Goal: Transaction & Acquisition: Purchase product/service

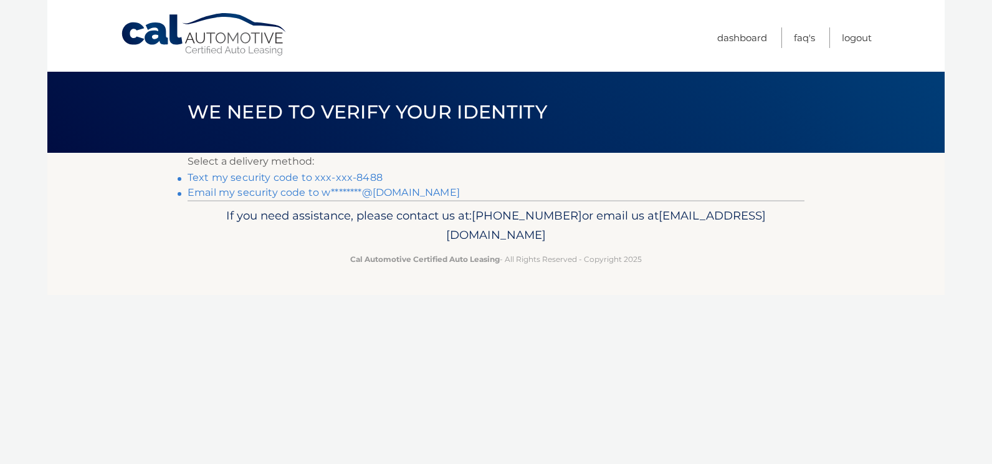
click at [251, 179] on link "Text my security code to xxx-xxx-8488" at bounding box center [285, 177] width 195 height 12
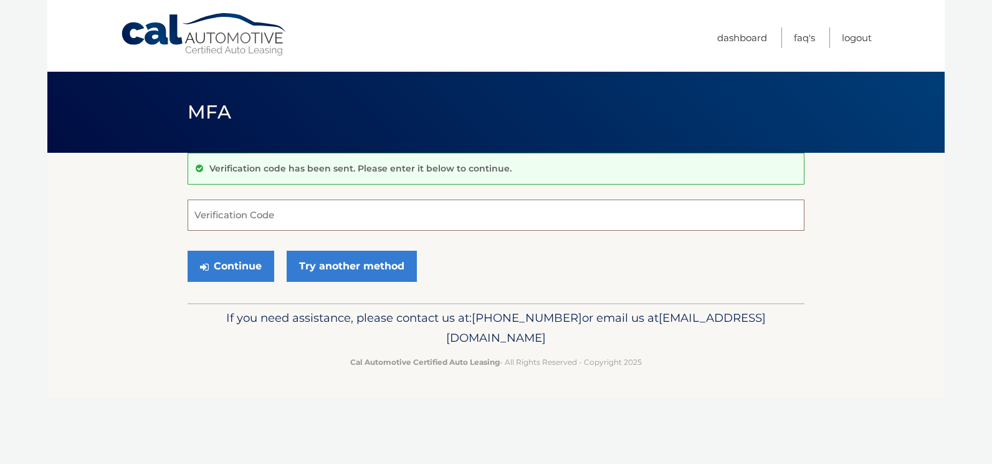
click at [237, 218] on input "Verification Code" at bounding box center [496, 214] width 617 height 31
type input "490750"
click at [242, 266] on button "Continue" at bounding box center [231, 266] width 87 height 31
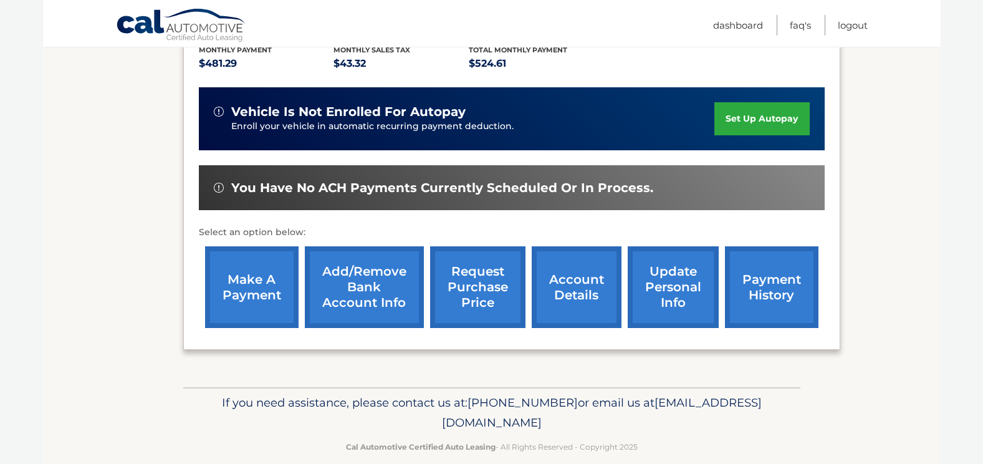
scroll to position [292, 0]
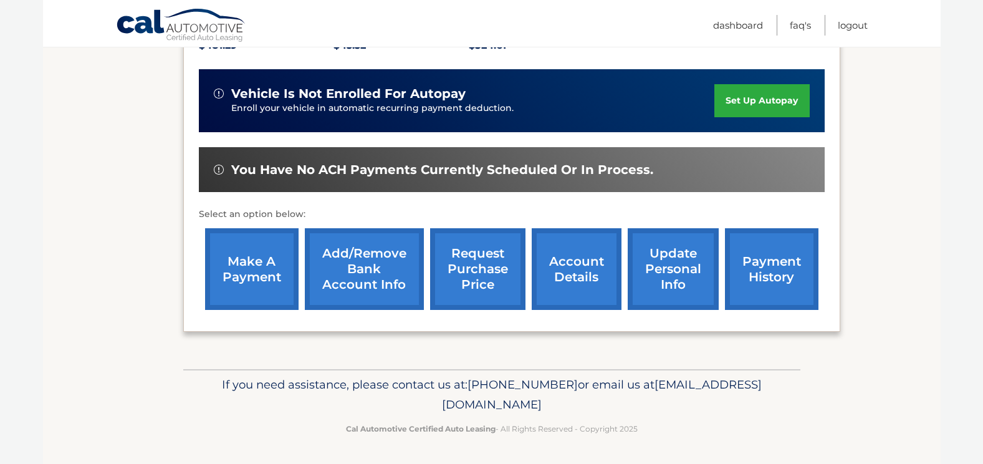
click at [257, 274] on link "make a payment" at bounding box center [251, 269] width 93 height 82
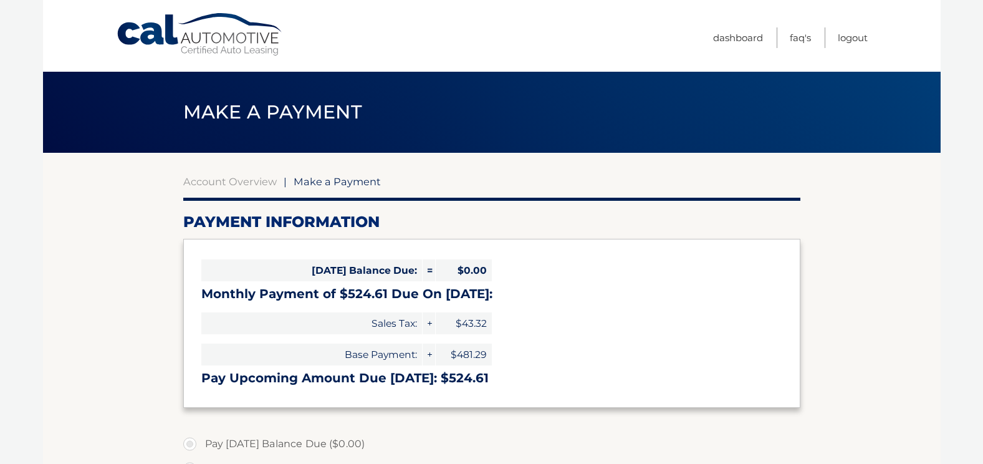
select select "OGZmNTQ2NTUtYTg1Mi00Mjc4LWIyZTgtNjY2MmMxNTJkMDk4"
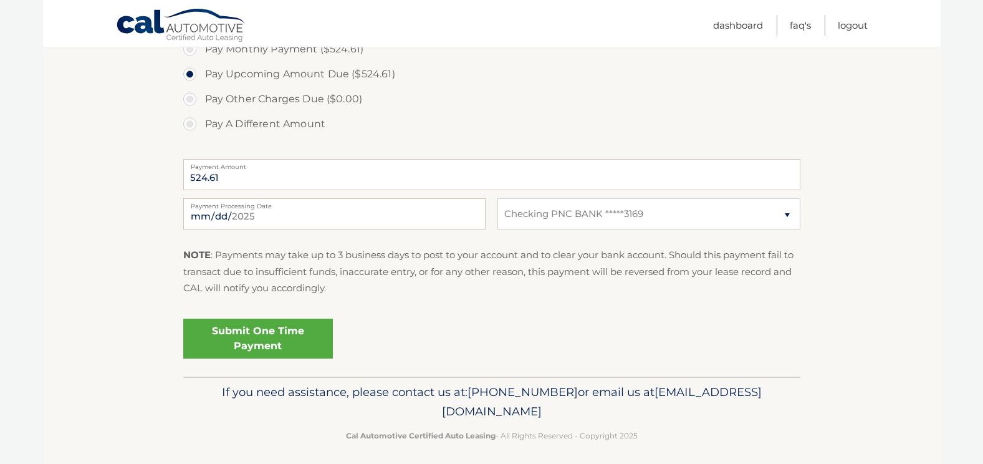
scroll to position [427, 0]
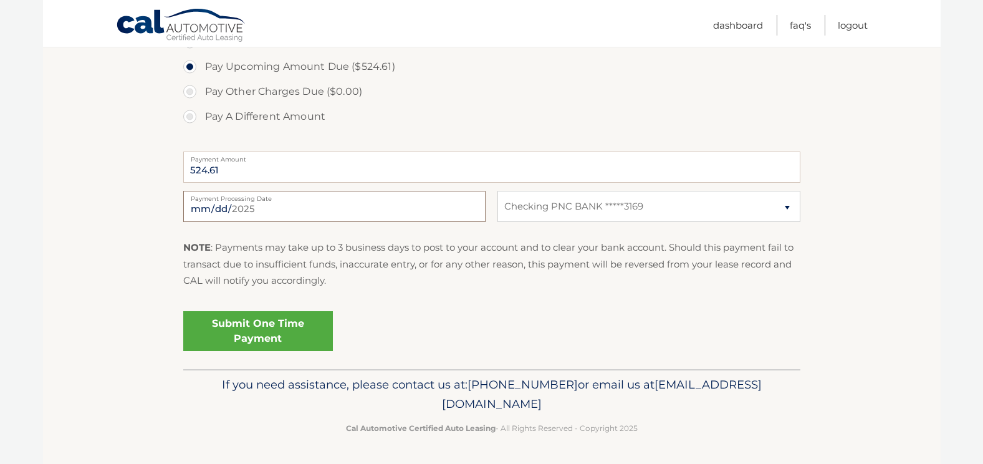
click at [274, 209] on input "[DATE]" at bounding box center [334, 206] width 302 height 31
type input "[DATE]"
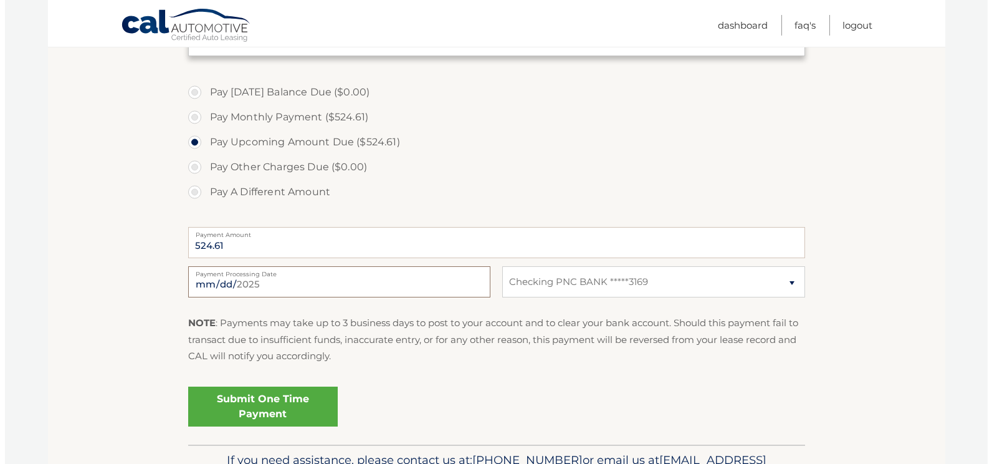
scroll to position [365, 0]
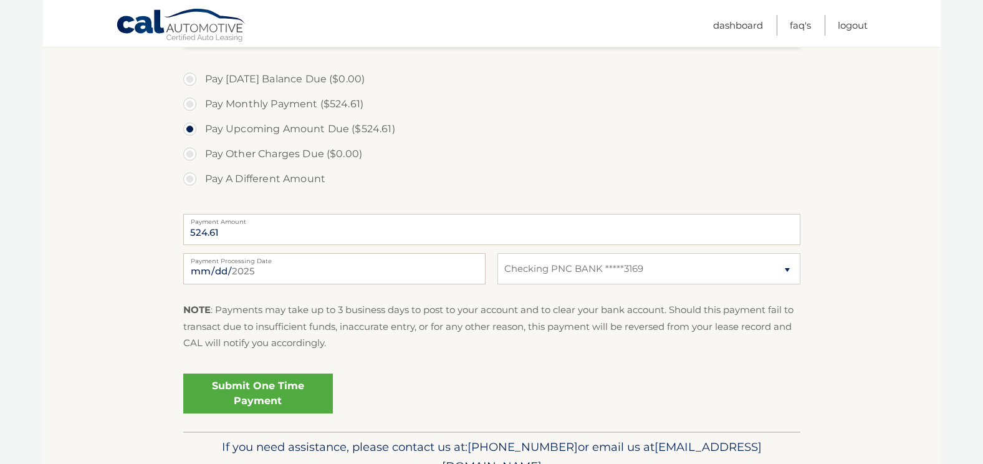
click at [258, 394] on link "Submit One Time Payment" at bounding box center [258, 393] width 150 height 40
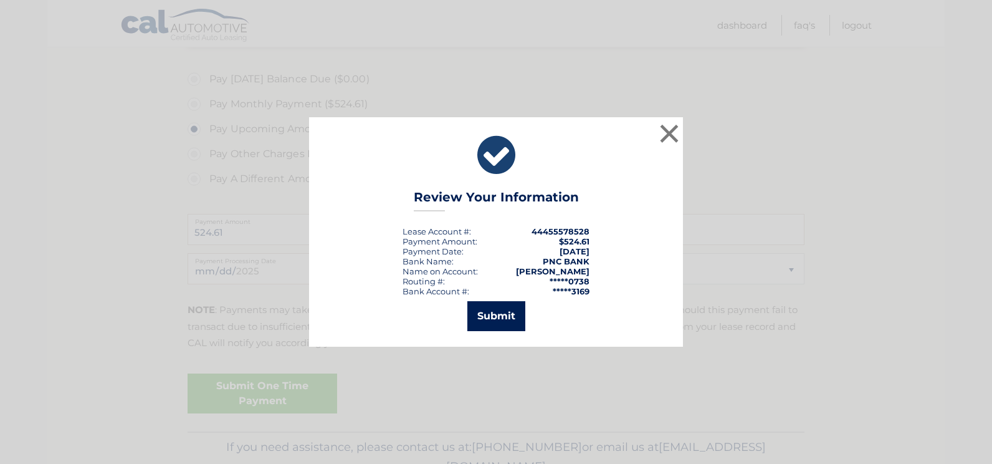
click at [495, 320] on button "Submit" at bounding box center [496, 316] width 58 height 30
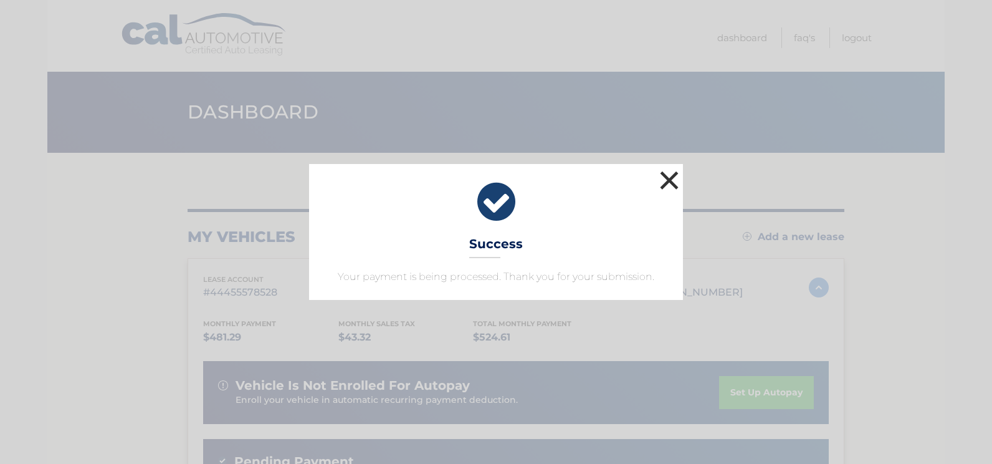
click at [672, 190] on button "×" at bounding box center [669, 180] width 25 height 25
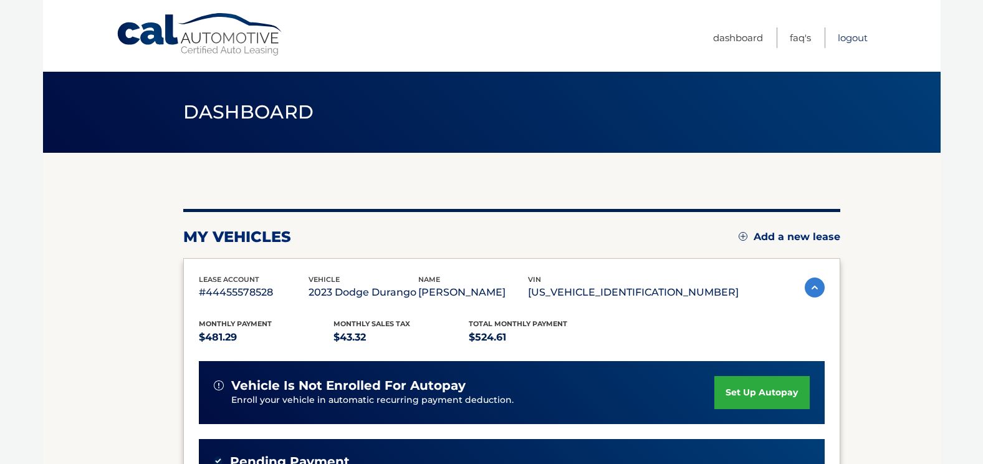
click at [846, 41] on link "Logout" at bounding box center [853, 37] width 30 height 21
